Goal: Information Seeking & Learning: Get advice/opinions

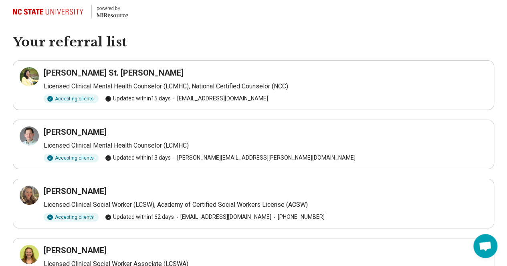
scroll to position [4, 0]
click at [34, 75] on div at bounding box center [29, 77] width 19 height 19
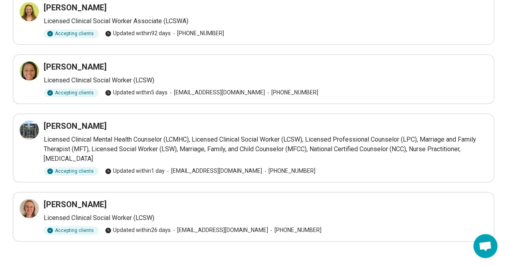
scroll to position [249, 0]
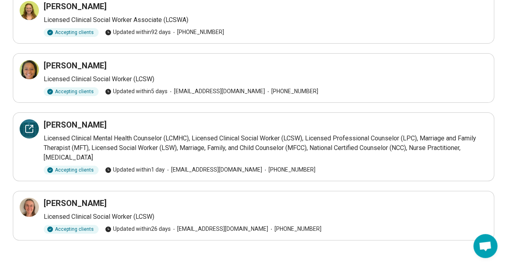
click at [25, 131] on icon at bounding box center [29, 129] width 10 height 10
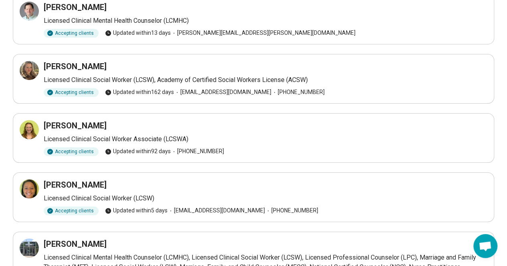
scroll to position [122, 0]
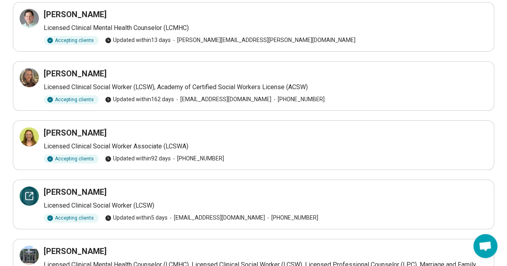
click at [37, 200] on div at bounding box center [29, 196] width 19 height 19
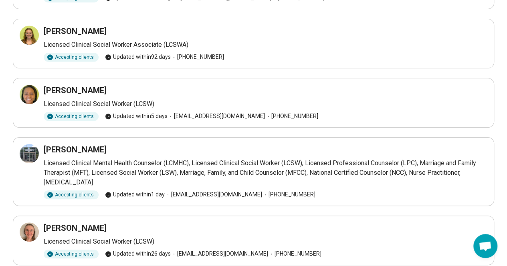
scroll to position [253, 0]
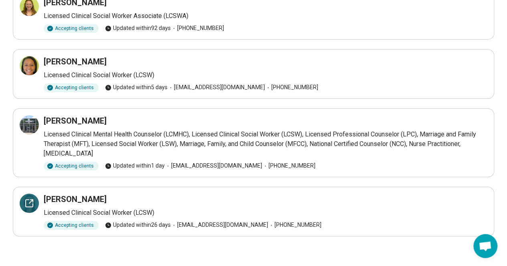
click at [29, 203] on icon at bounding box center [29, 204] width 10 height 10
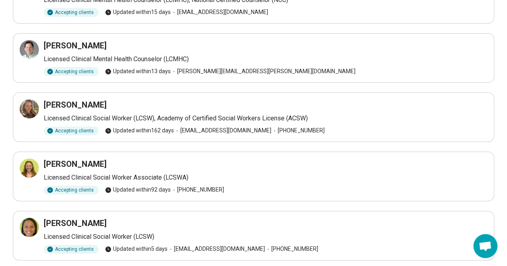
scroll to position [0, 0]
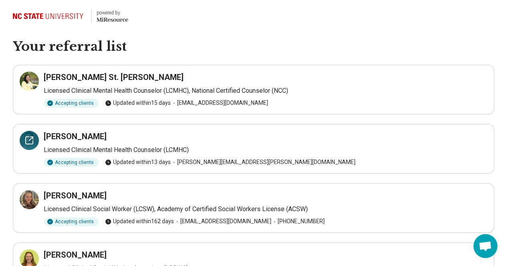
click at [27, 141] on icon at bounding box center [29, 141] width 10 height 10
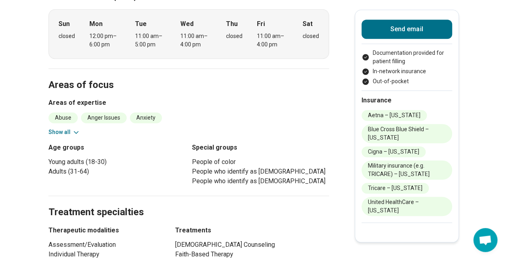
scroll to position [286, 0]
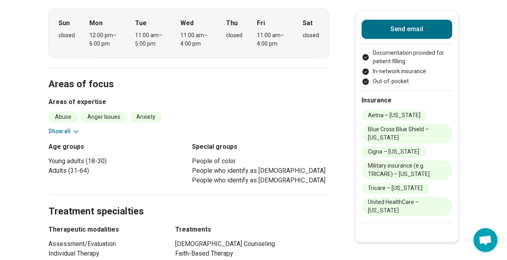
click at [69, 127] on button "Show all" at bounding box center [64, 131] width 32 height 8
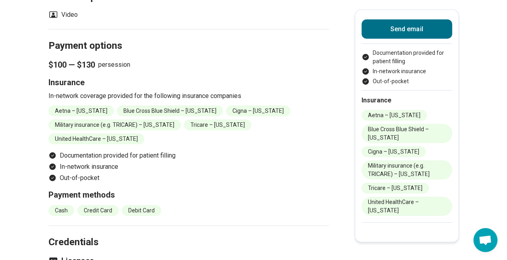
scroll to position [923, 0]
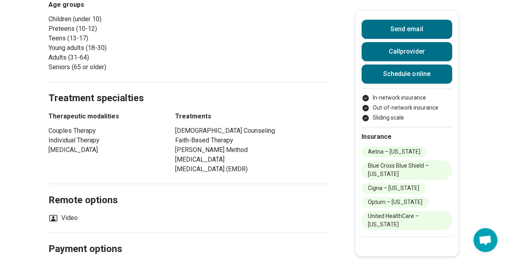
scroll to position [399, 0]
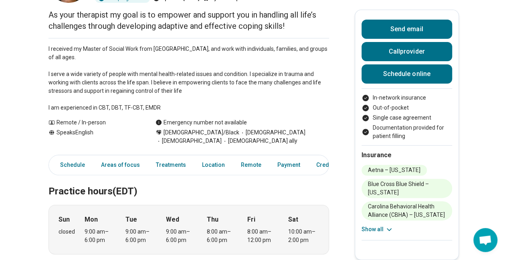
scroll to position [84, 0]
click at [378, 234] on button "Show all" at bounding box center [377, 229] width 32 height 8
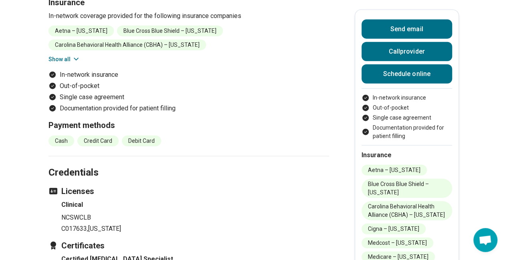
scroll to position [926, 0]
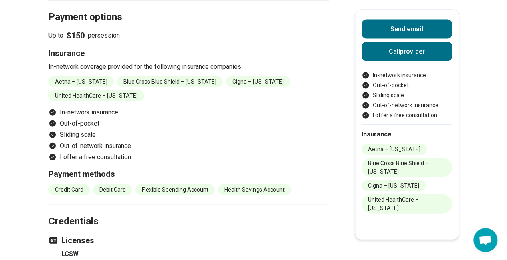
scroll to position [851, 0]
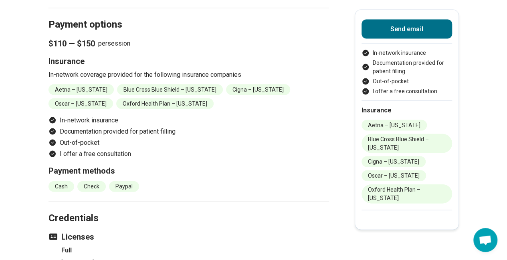
scroll to position [769, 0]
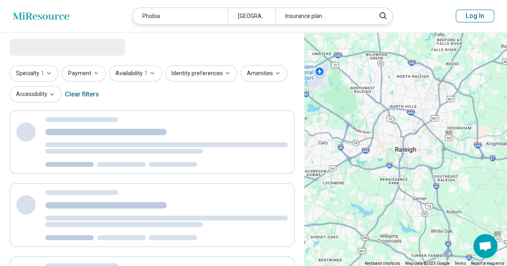
select select "***"
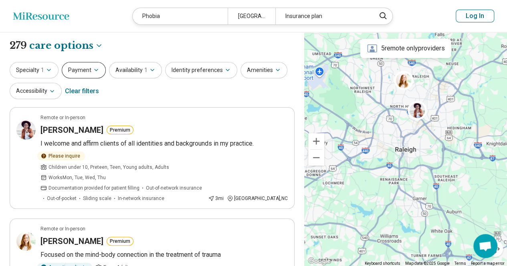
click at [87, 72] on button "Payment" at bounding box center [84, 70] width 44 height 16
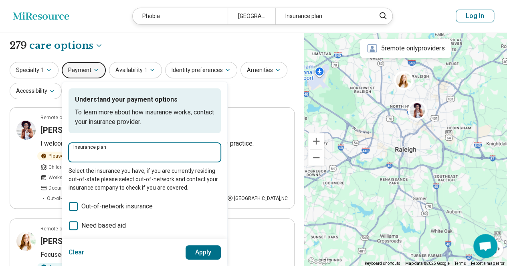
click at [107, 157] on input "Insurance plan" at bounding box center [144, 155] width 143 height 10
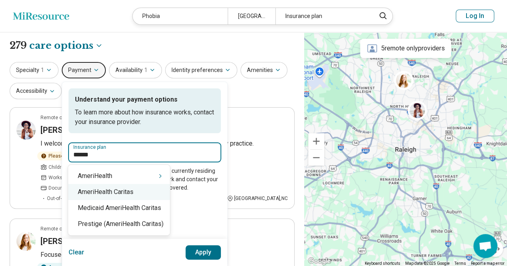
click at [104, 191] on div "AmeriHealth Caritas" at bounding box center [119, 192] width 102 height 16
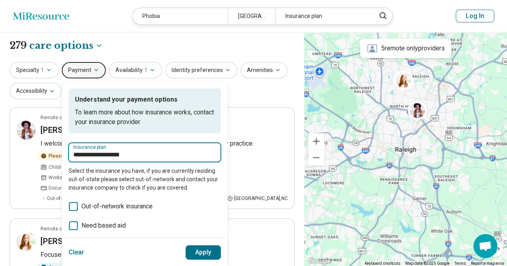
type input "**********"
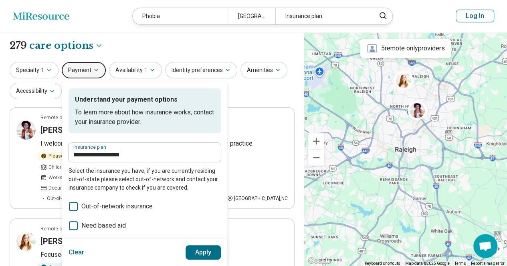
click at [197, 250] on button "Apply" at bounding box center [203, 253] width 36 height 14
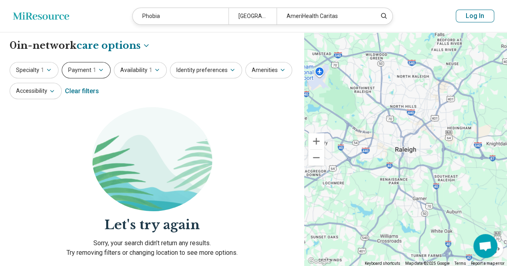
click at [95, 65] on button "Payment 1" at bounding box center [86, 70] width 49 height 16
